Goal: Information Seeking & Learning: Learn about a topic

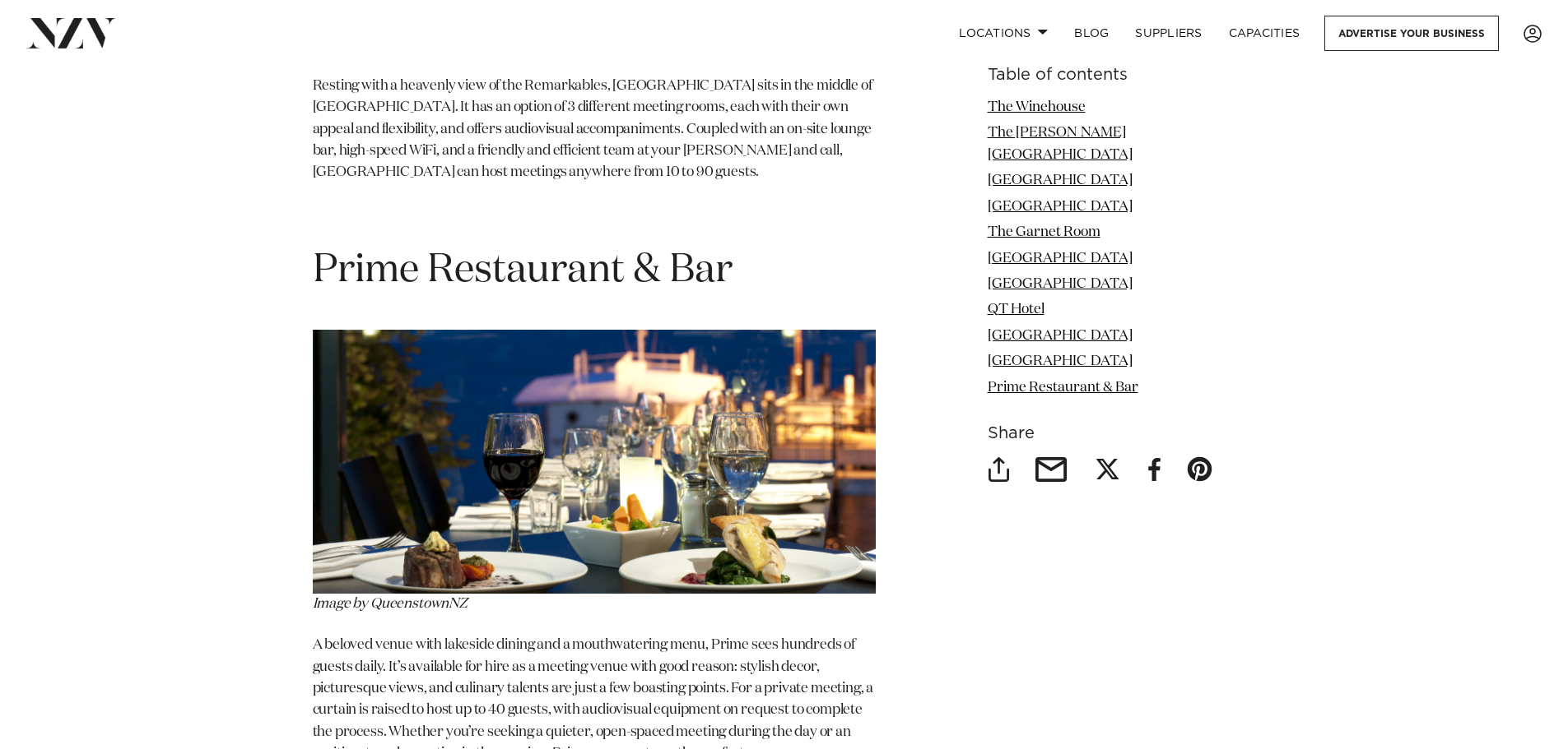
scroll to position [8307, 0]
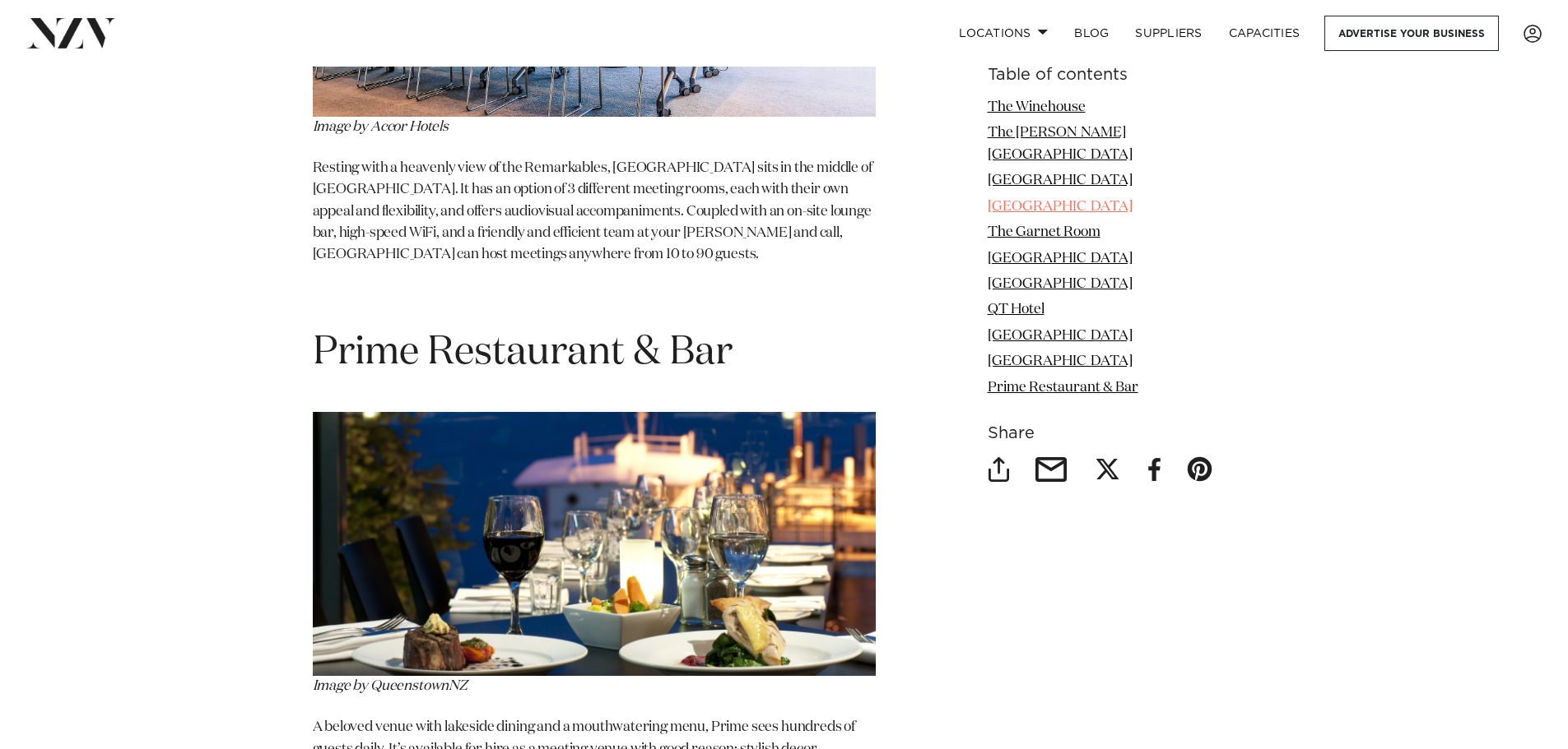
click at [1084, 200] on link "[GEOGRAPHIC_DATA]" at bounding box center [1060, 207] width 145 height 14
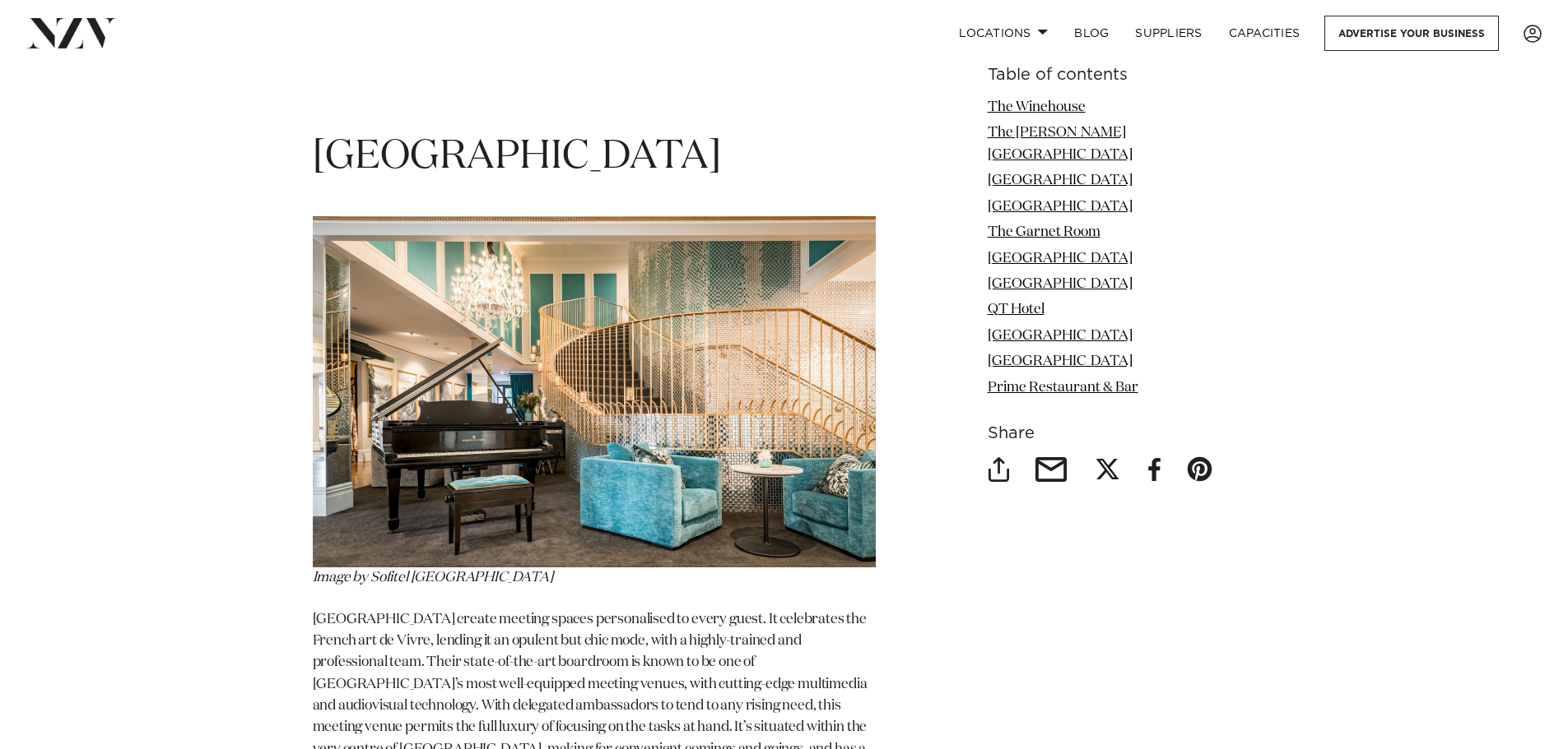
scroll to position [4029, 0]
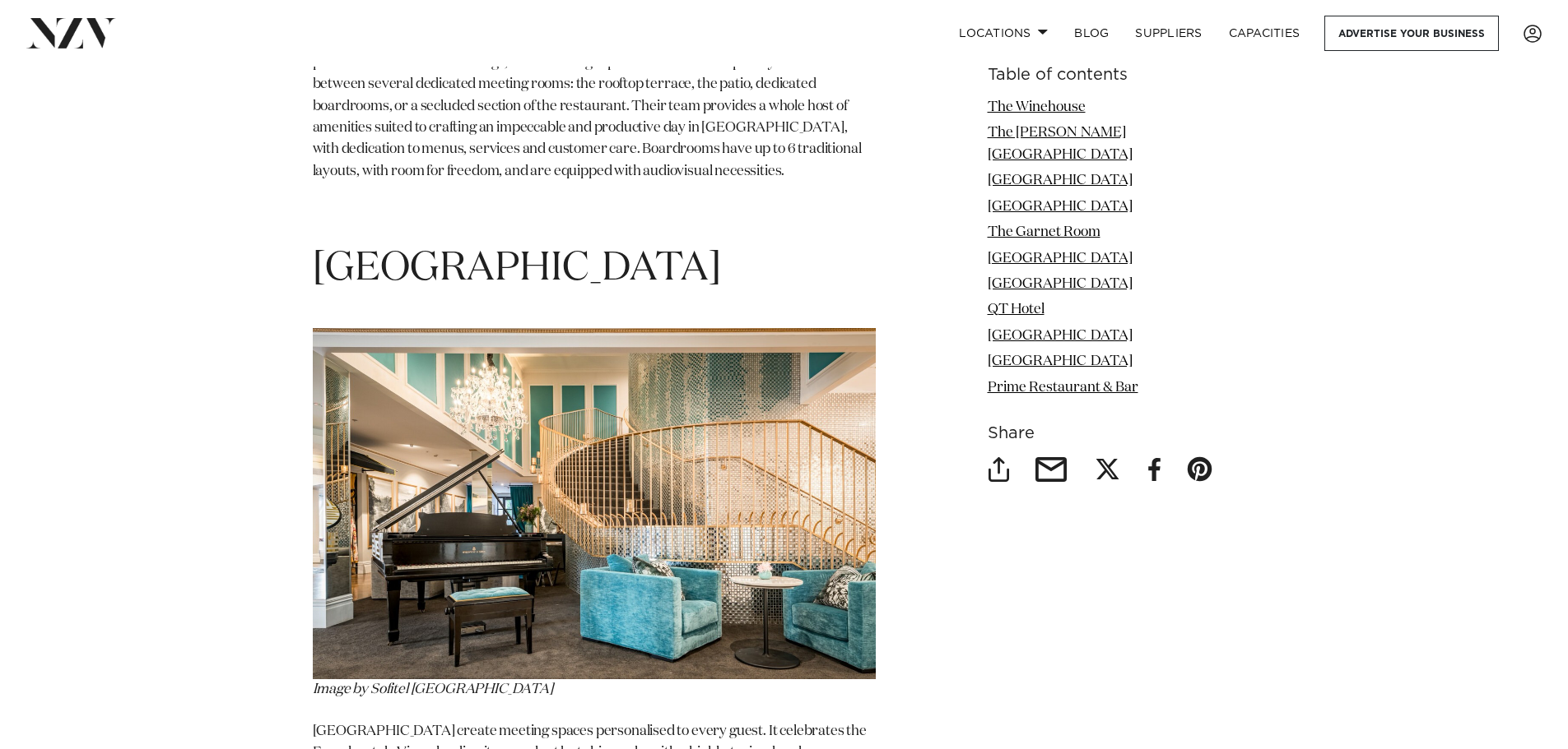
drag, startPoint x: 873, startPoint y: 178, endPoint x: 252, endPoint y: 184, distance: 621.0
copy span "[GEOGRAPHIC_DATA]"
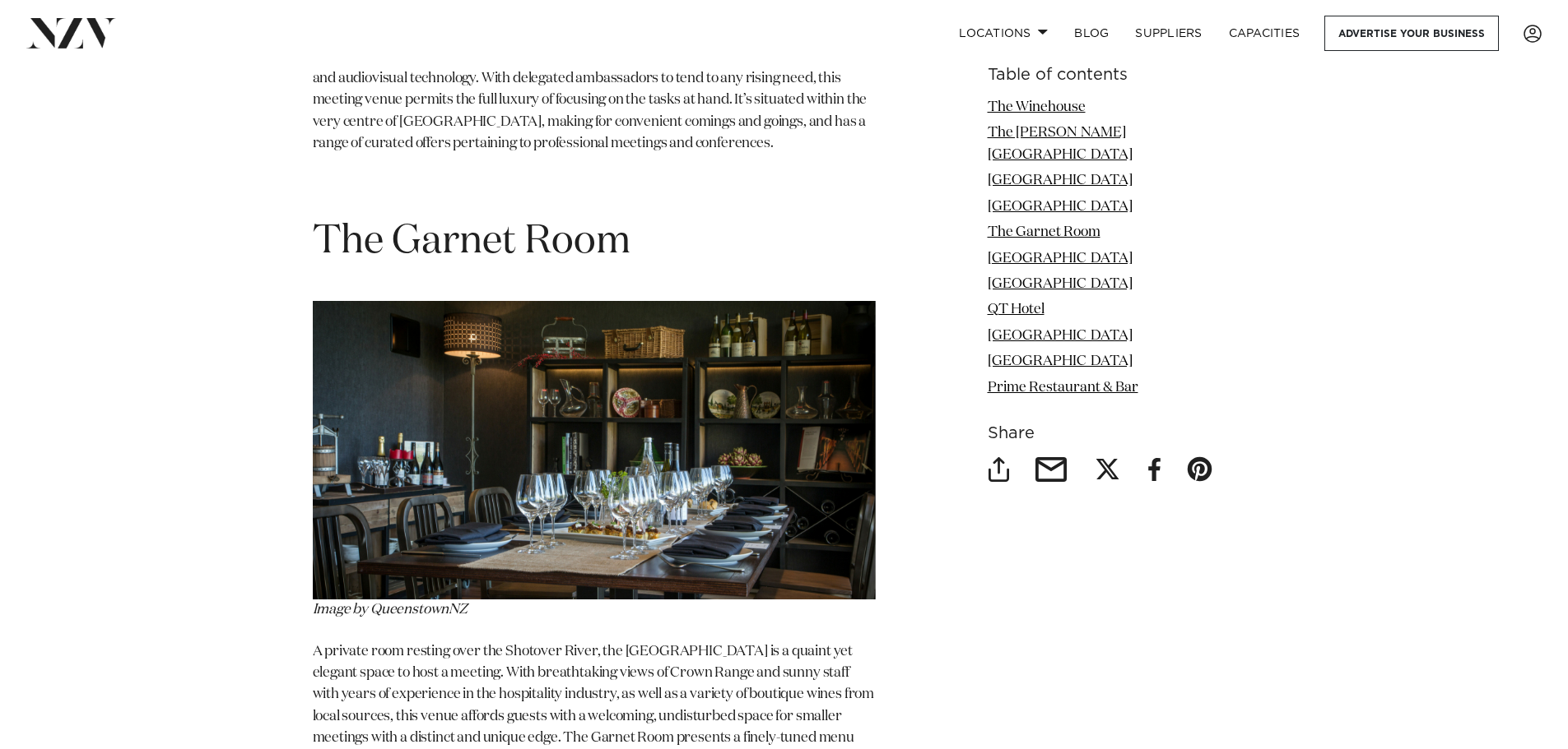
scroll to position [4768, 0]
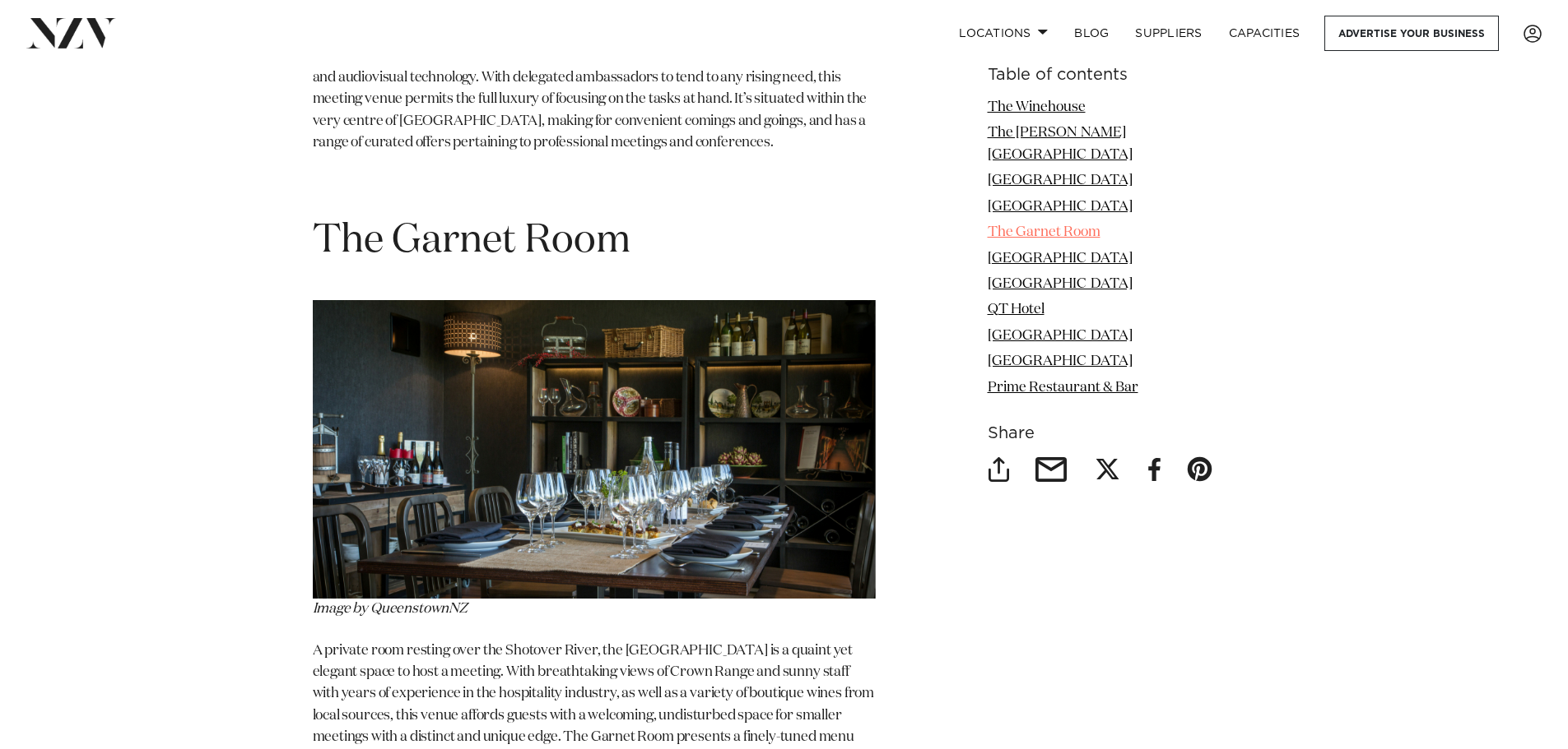
click at [1065, 225] on link "The Garnet Room" at bounding box center [1044, 232] width 113 height 14
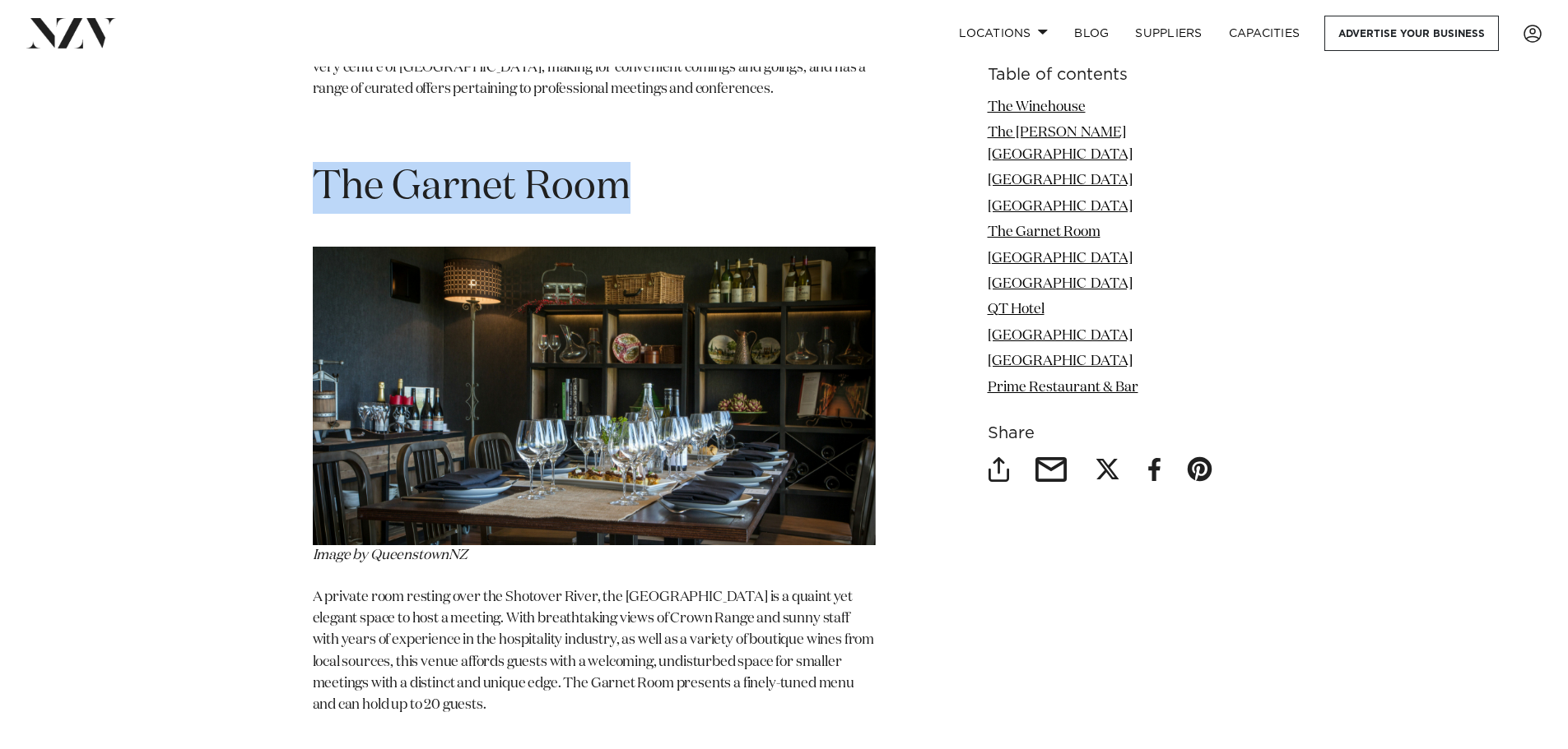
drag, startPoint x: 655, startPoint y: 91, endPoint x: 313, endPoint y: 82, distance: 342.1
click at [313, 162] on h1 "The Garnet Room" at bounding box center [594, 188] width 563 height 52
copy span "The Garnet Room"
click at [1113, 381] on link "Prime Restaurant & Bar" at bounding box center [1063, 387] width 150 height 14
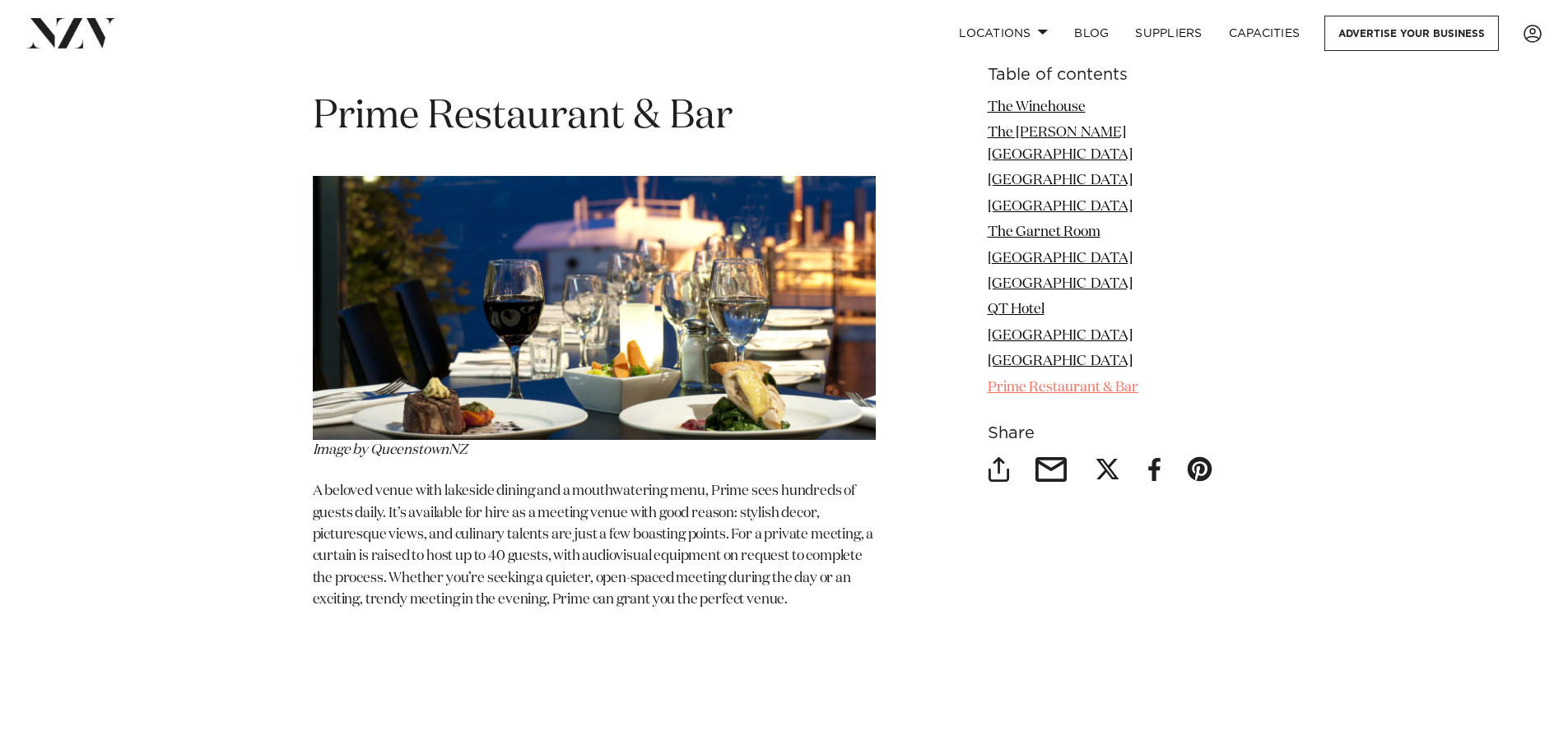
scroll to position [8555, 0]
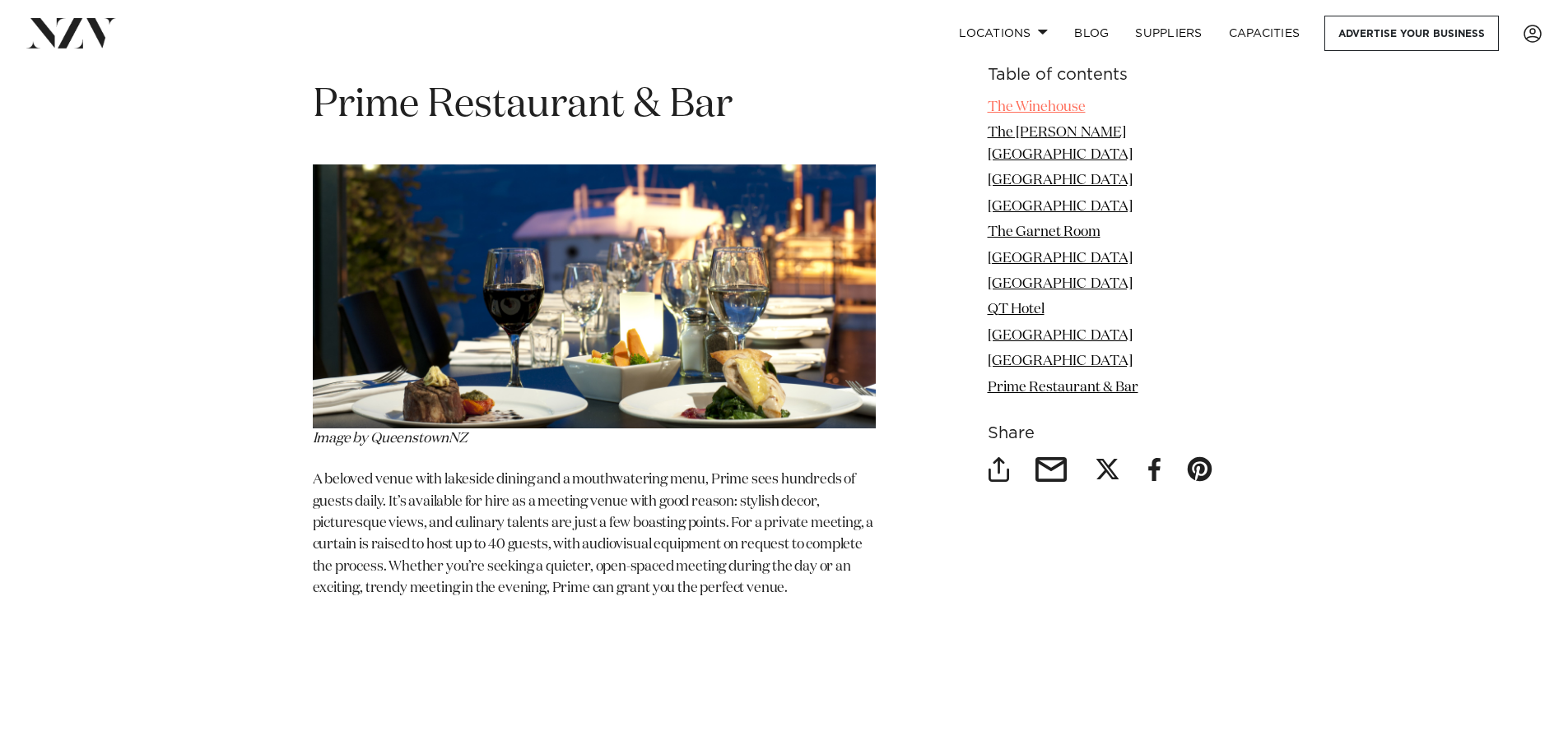
click at [1065, 108] on link "The Winehouse" at bounding box center [1036, 107] width 98 height 14
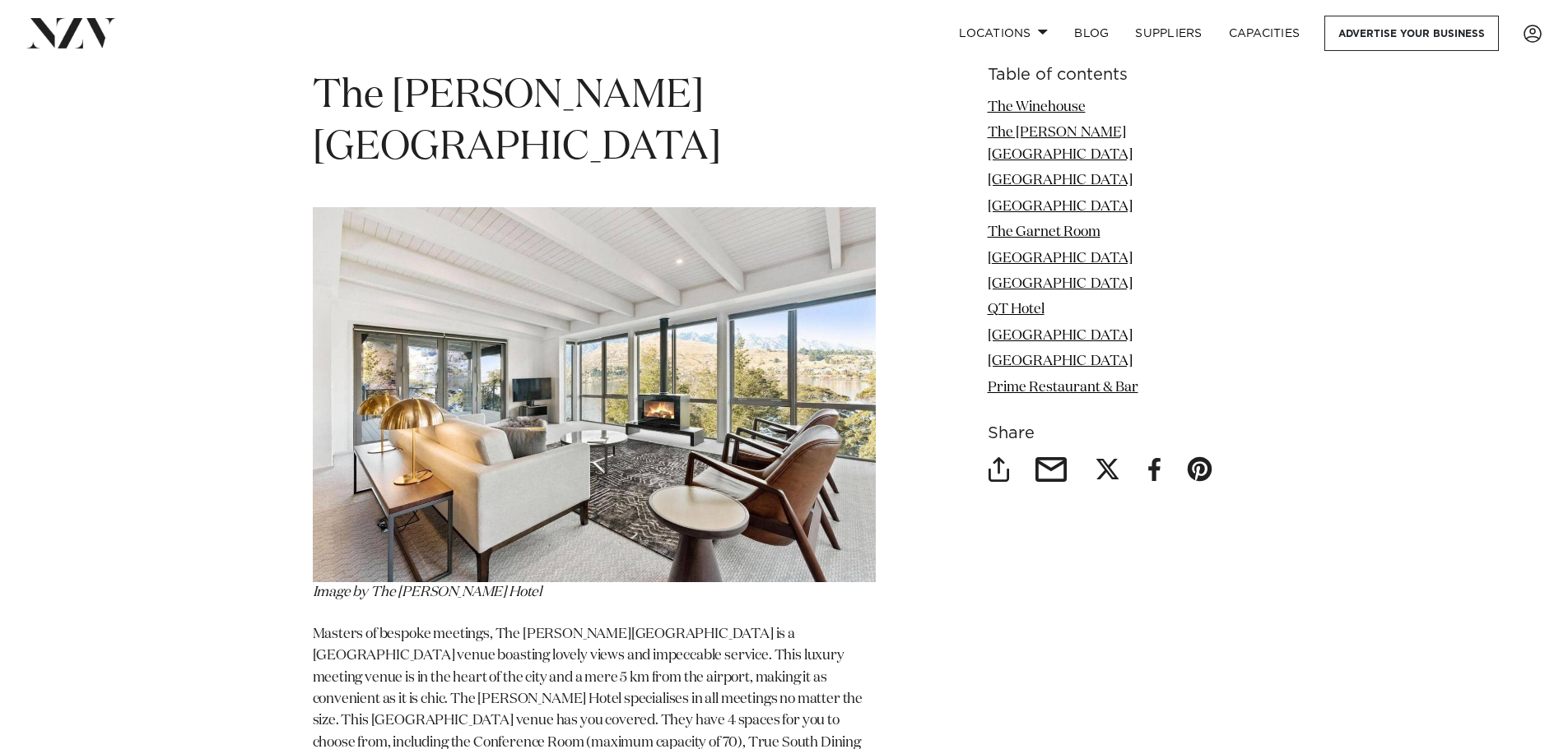
scroll to position [2656, 0]
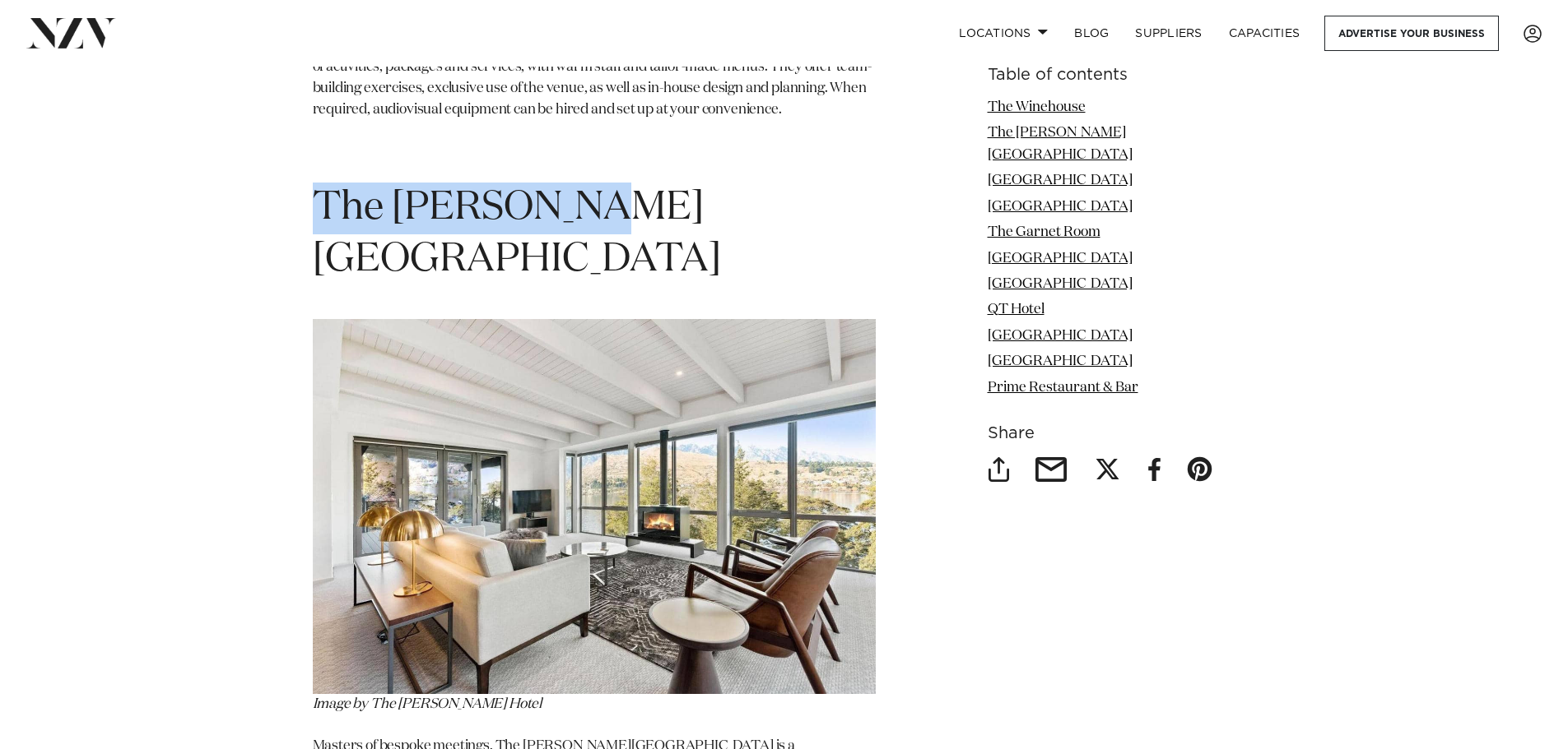
drag, startPoint x: 617, startPoint y: 205, endPoint x: 300, endPoint y: 203, distance: 317.0
copy span "The [PERSON_NAME][GEOGRAPHIC_DATA]"
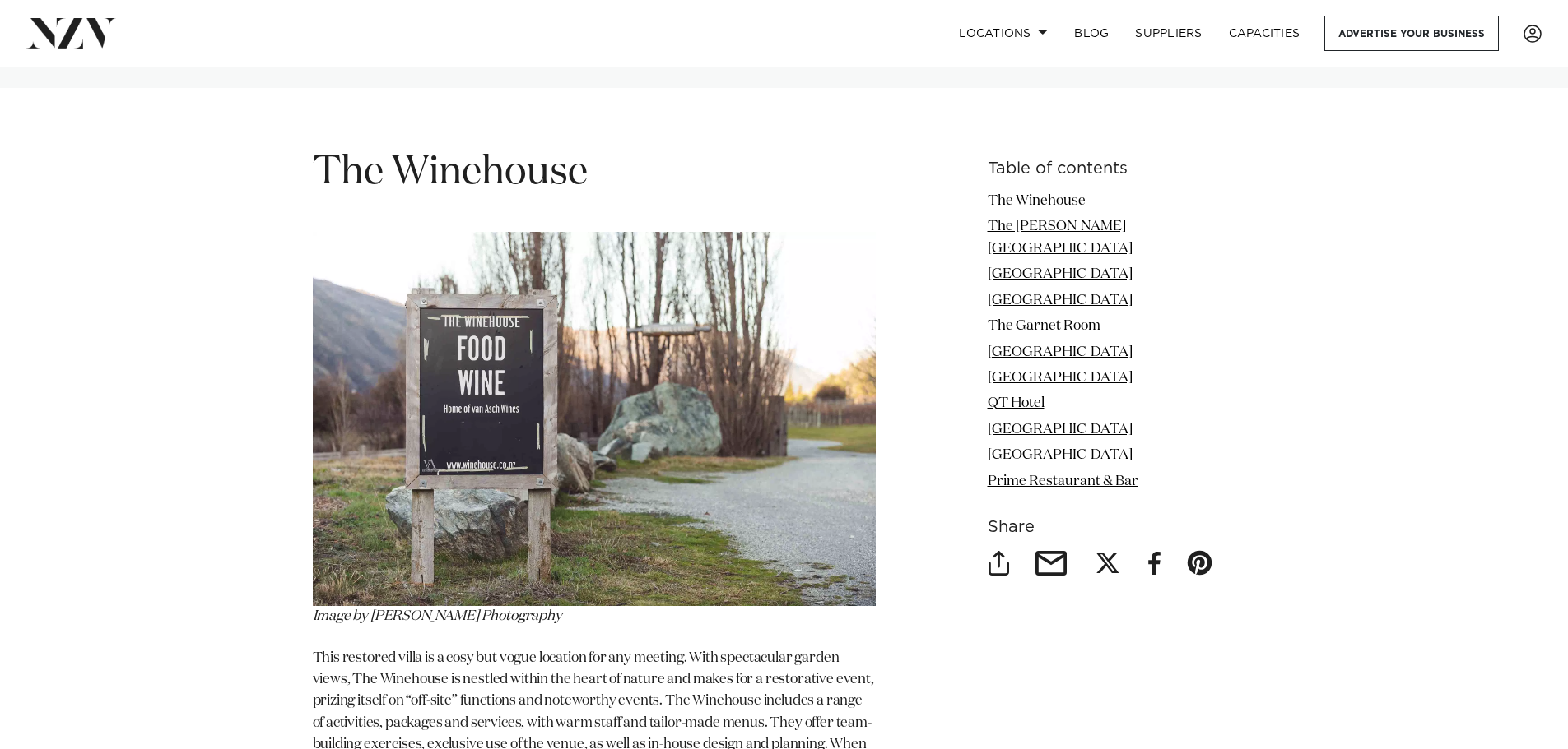
scroll to position [1998, 0]
